Goal: Task Accomplishment & Management: Use online tool/utility

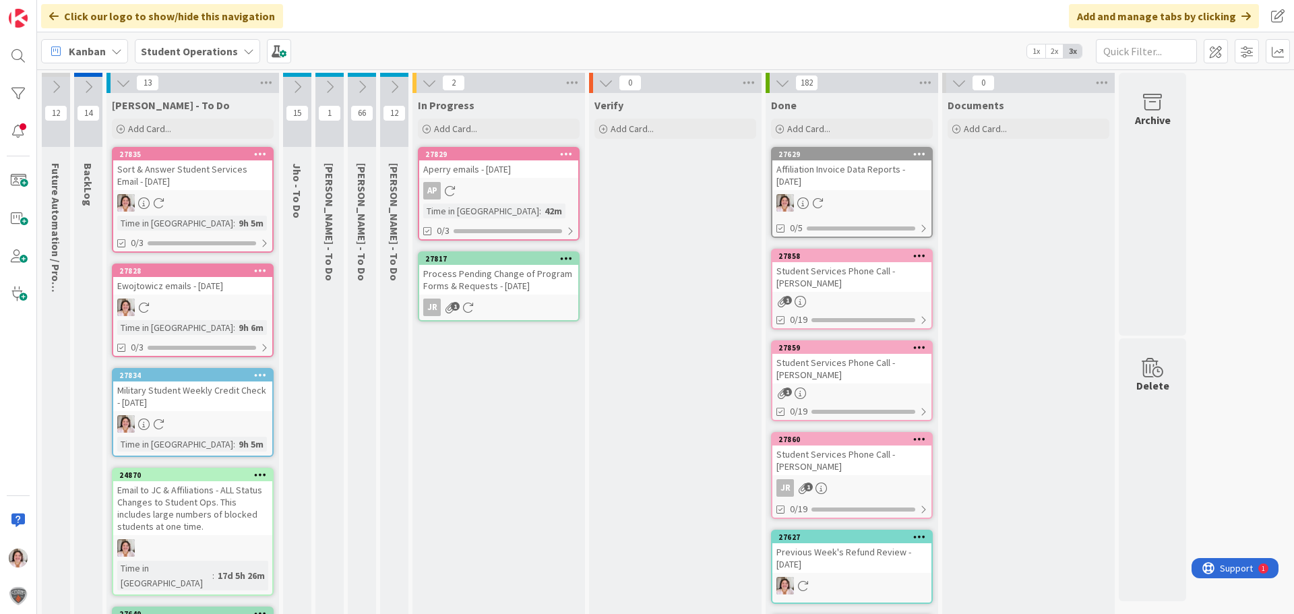
click at [364, 88] on icon at bounding box center [361, 87] width 15 height 15
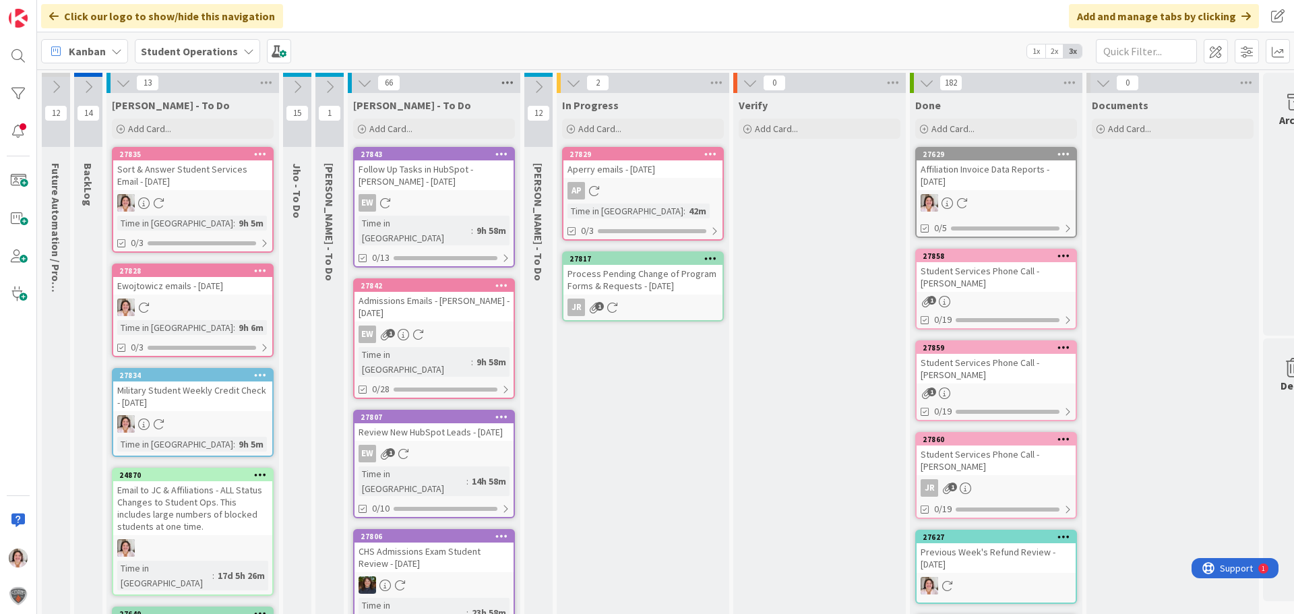
click at [514, 83] on icon at bounding box center [508, 83] width 18 height 20
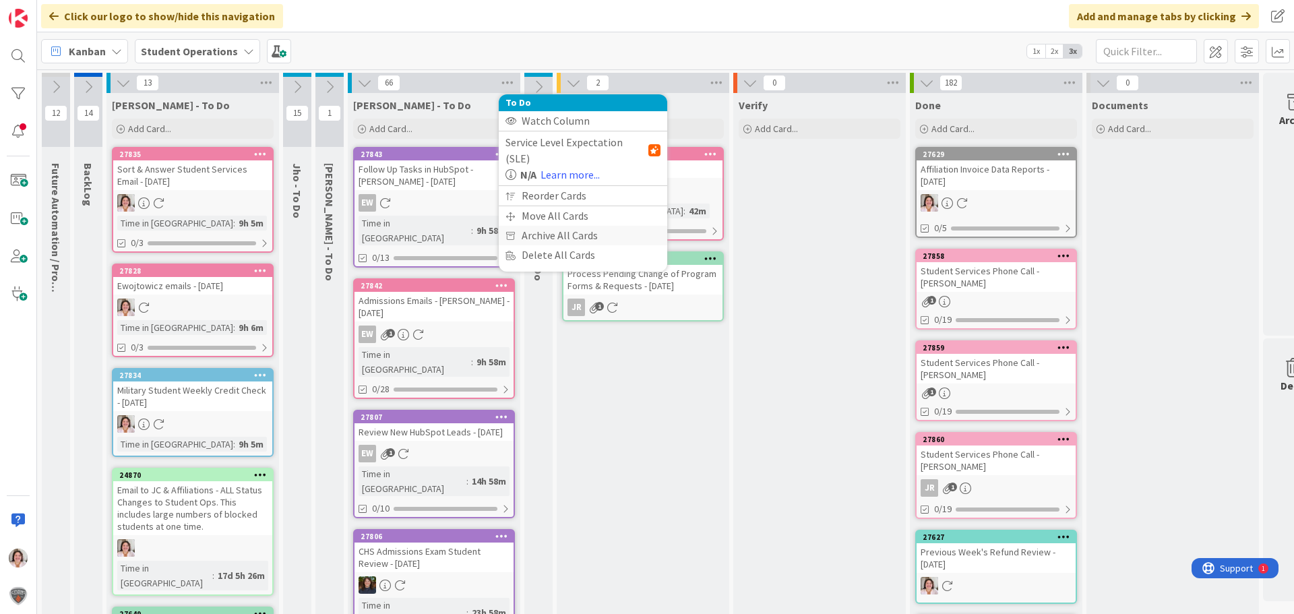
click at [559, 226] on div "Archive All Cards" at bounding box center [583, 236] width 168 height 20
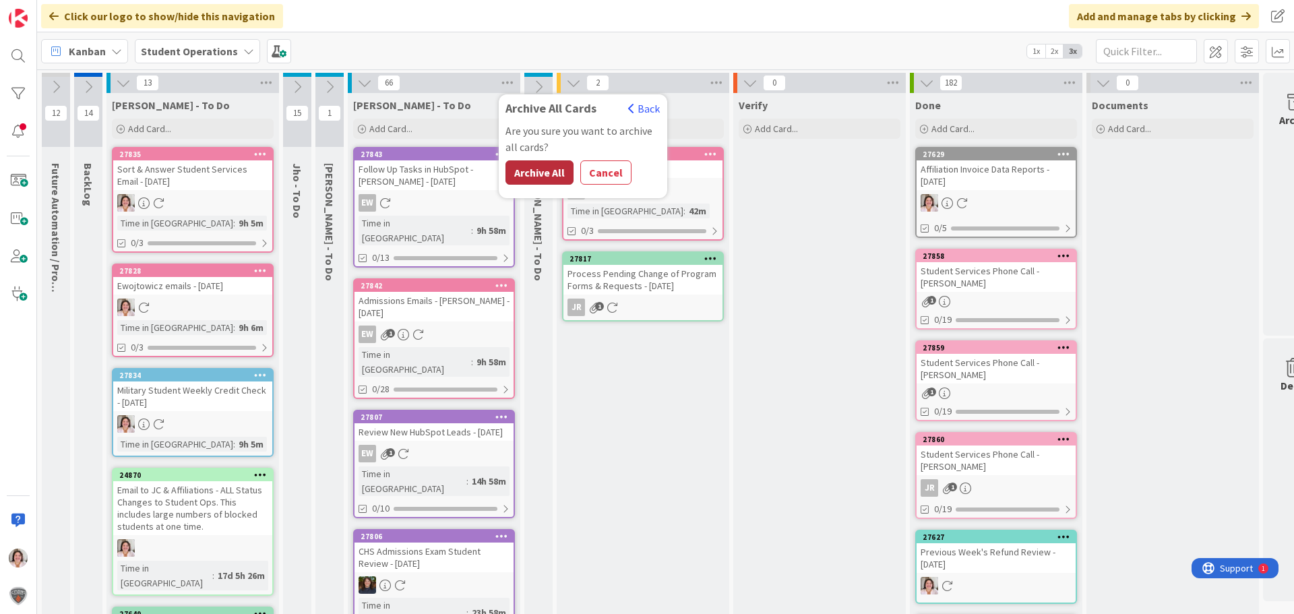
click at [540, 177] on button "Archive All" at bounding box center [539, 172] width 68 height 24
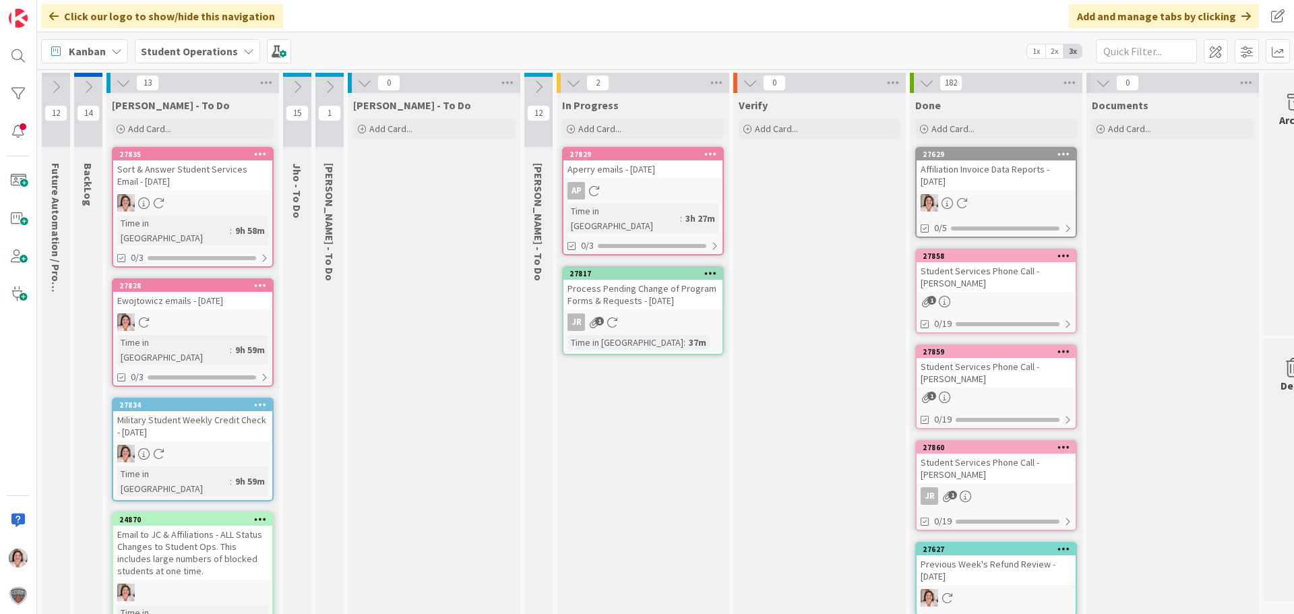
click at [363, 82] on icon at bounding box center [364, 82] width 15 height 15
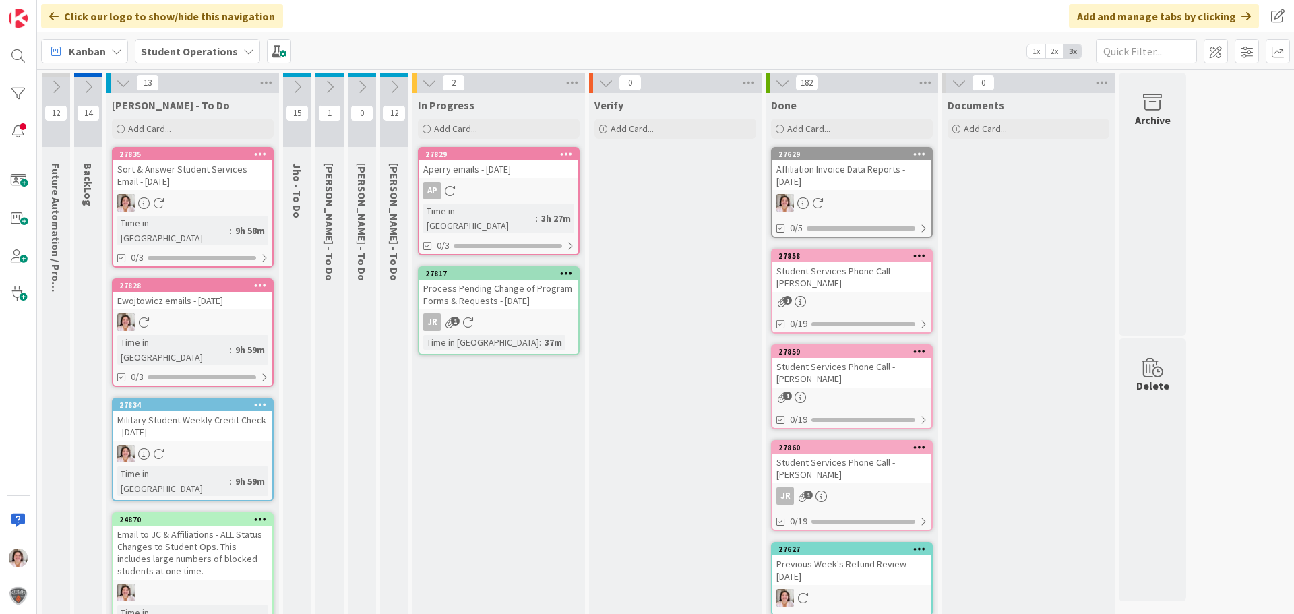
click at [330, 89] on icon at bounding box center [329, 87] width 15 height 15
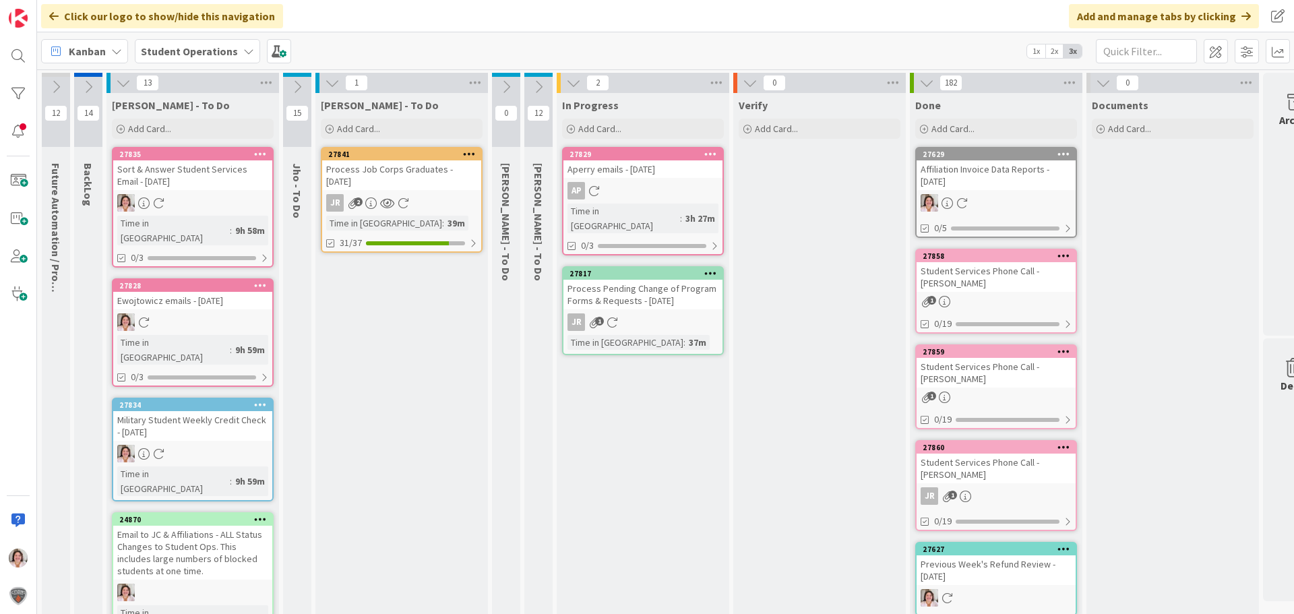
click at [330, 89] on icon at bounding box center [332, 82] width 15 height 15
